Goal: Use online tool/utility: Utilize a website feature to perform a specific function

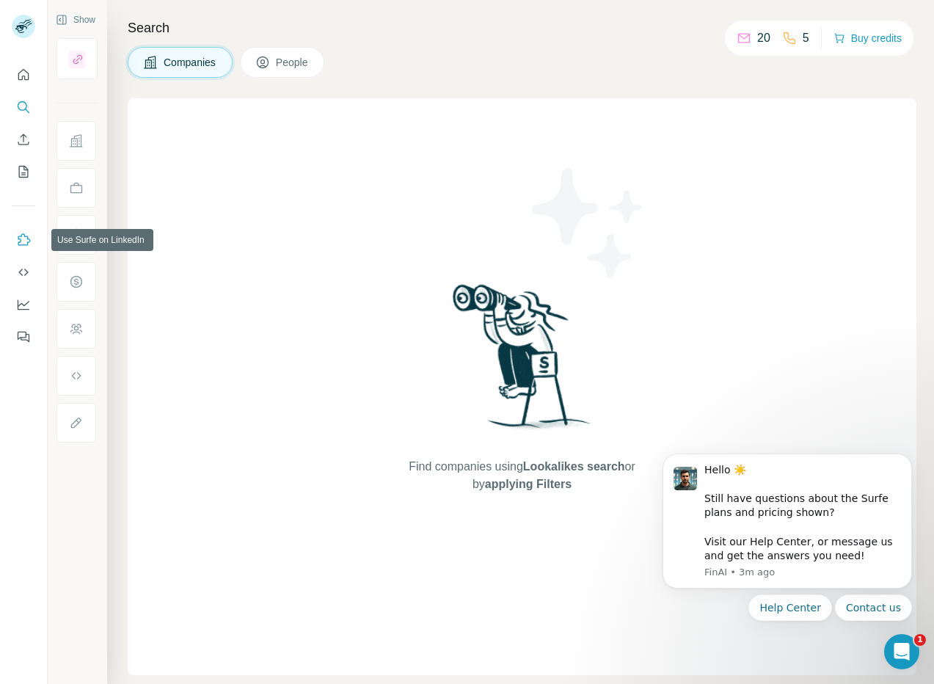
click at [26, 239] on icon "Use Surfe on LinkedIn" at bounding box center [23, 240] width 15 height 15
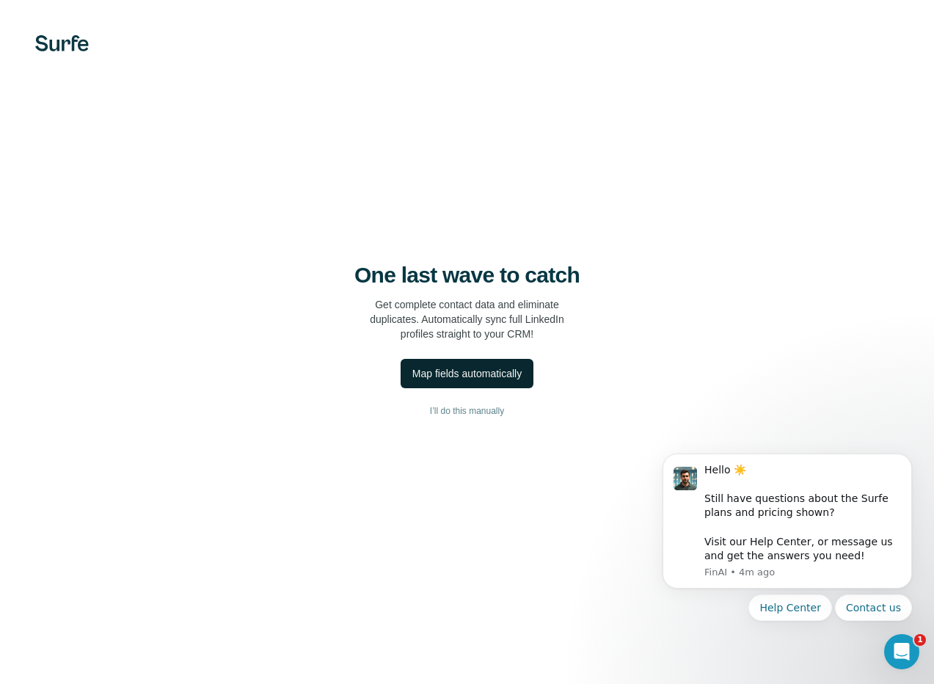
click at [498, 371] on div "Map fields automatically" at bounding box center [466, 373] width 109 height 15
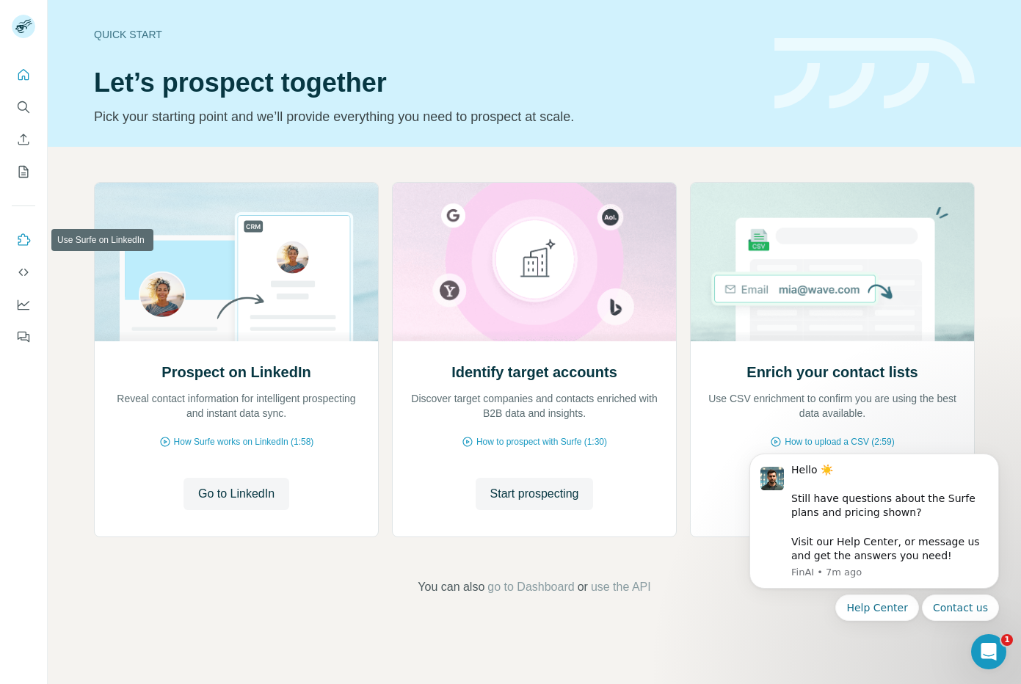
click at [23, 242] on icon "Use Surfe on LinkedIn" at bounding box center [23, 240] width 15 height 15
click at [249, 489] on span "Go to LinkedIn" at bounding box center [236, 494] width 76 height 18
click at [933, 460] on icon "Dismiss notification" at bounding box center [995, 458] width 8 height 8
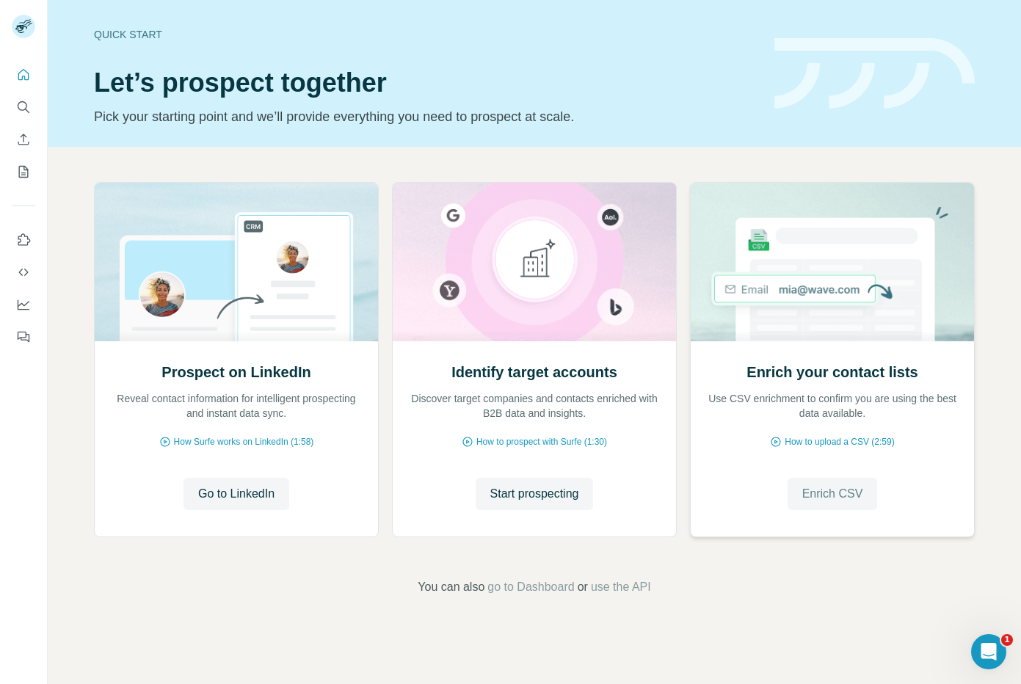
click at [837, 492] on span "Enrich CSV" at bounding box center [832, 494] width 61 height 18
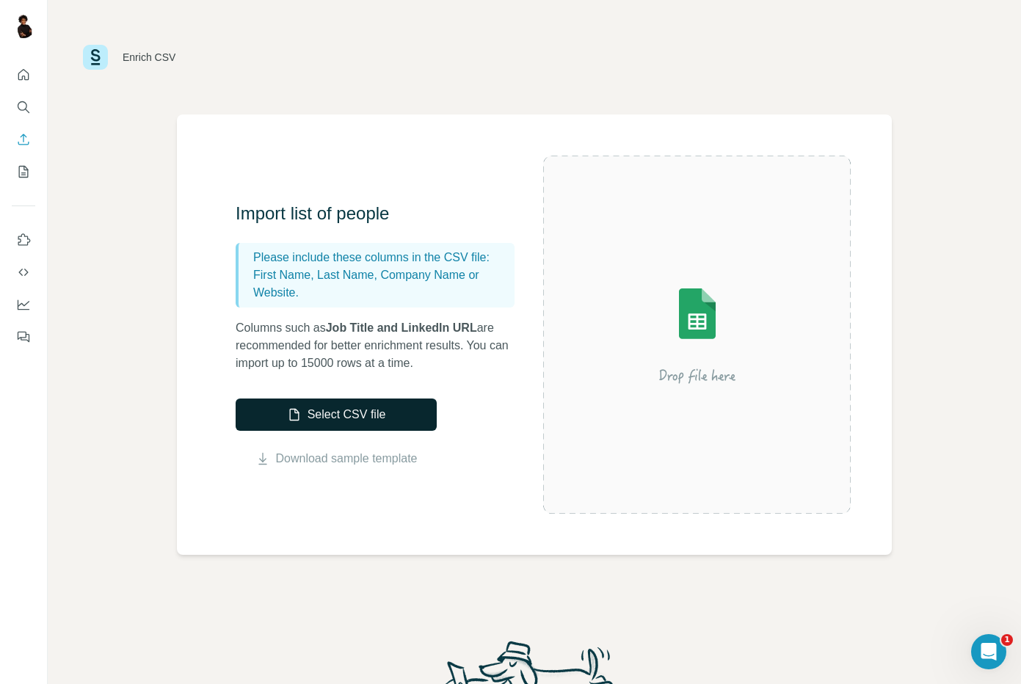
click at [354, 413] on button "Select CSV file" at bounding box center [336, 414] width 201 height 32
click at [327, 413] on button "Select CSV file" at bounding box center [336, 414] width 201 height 32
